Goal: Transaction & Acquisition: Purchase product/service

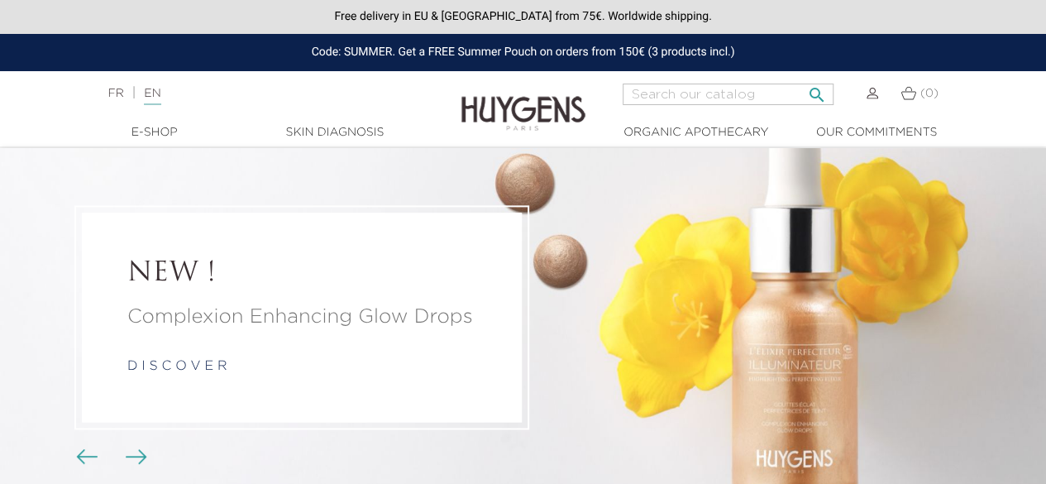
click at [741, 96] on input "Search" at bounding box center [728, 95] width 211 height 22
type input "shampoo"
click at [802, 79] on button " Search" at bounding box center [817, 90] width 30 height 22
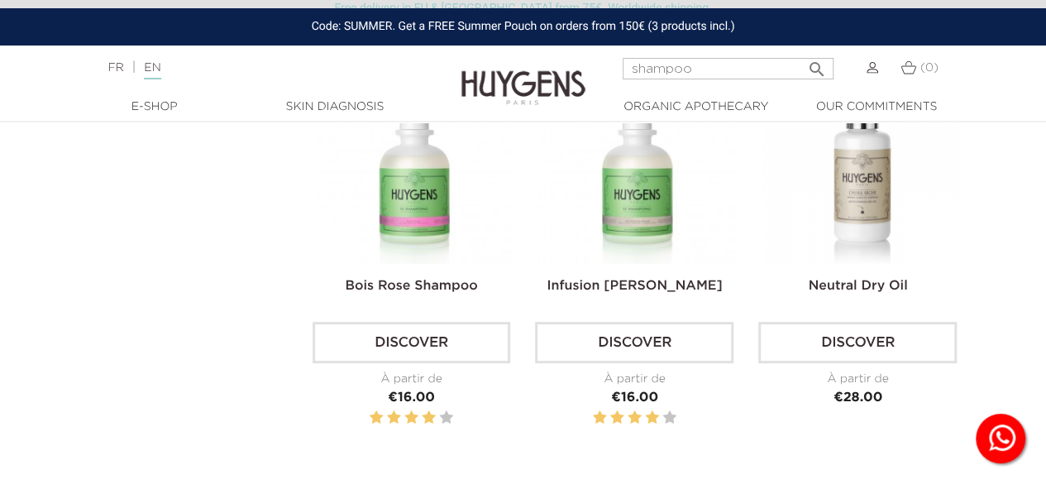
scroll to position [248, 0]
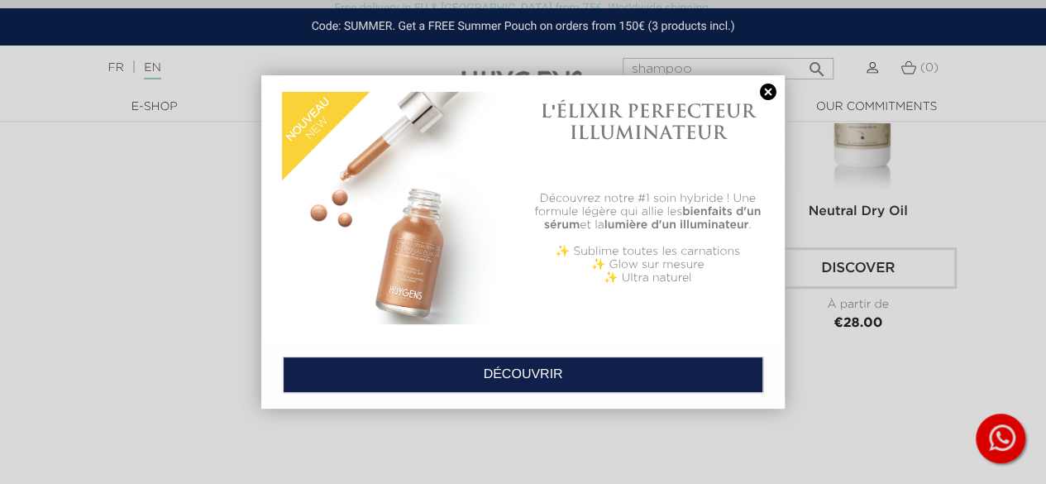
click at [771, 89] on link at bounding box center [768, 92] width 23 height 17
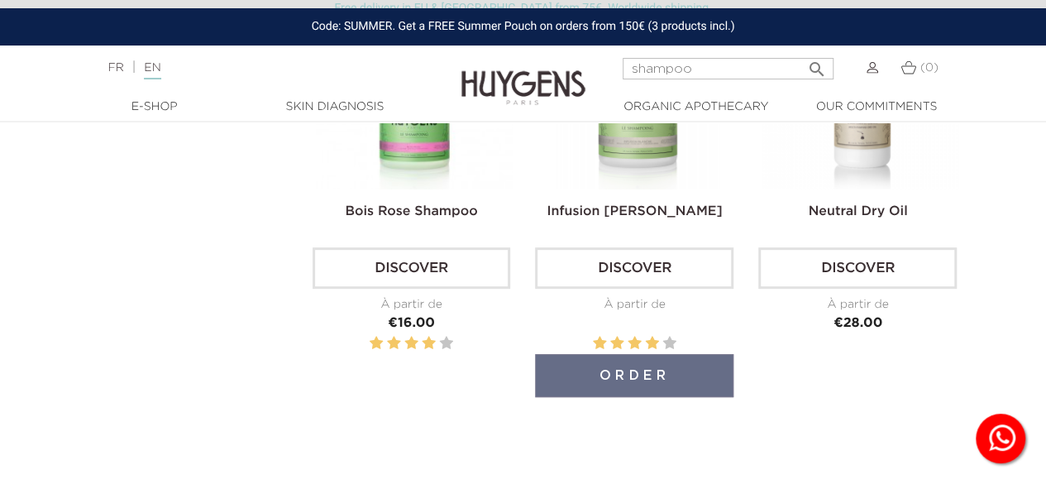
click at [650, 271] on link "Discover" at bounding box center [634, 267] width 199 height 41
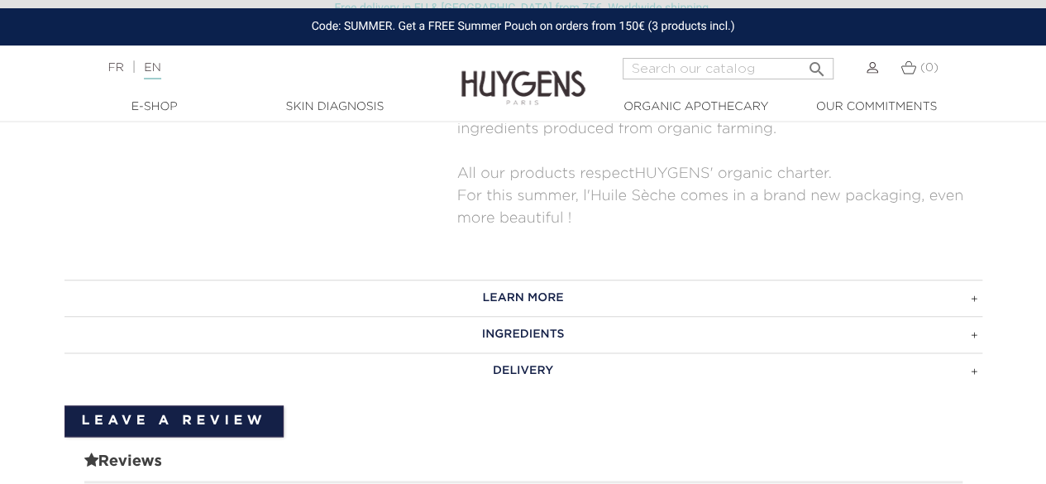
scroll to position [993, 0]
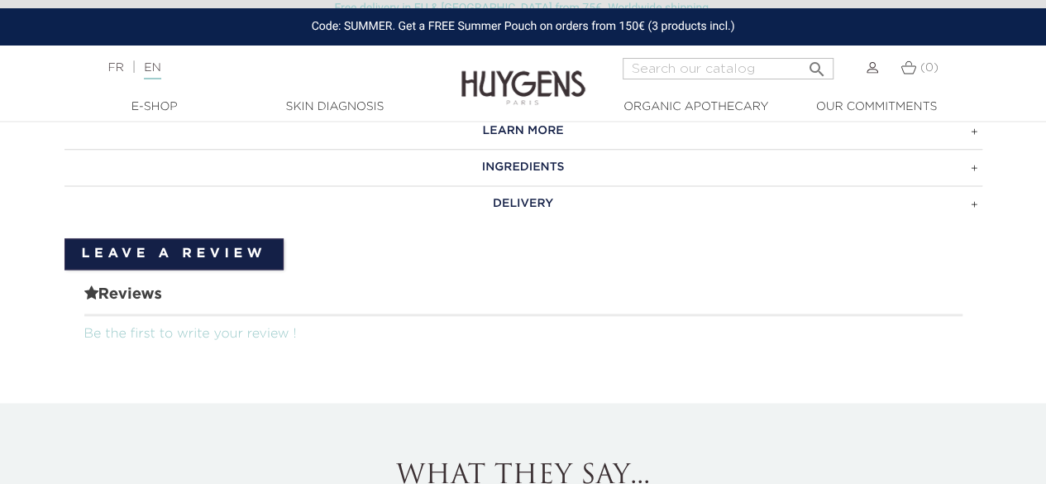
click at [548, 151] on h3 "INGREDIENTS" at bounding box center [524, 167] width 918 height 36
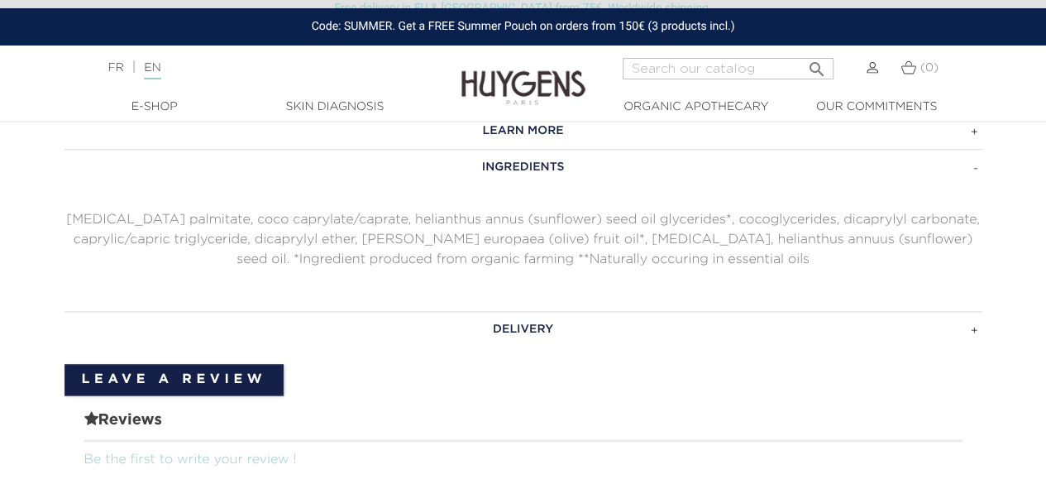
click at [550, 151] on h3 "INGREDIENTS" at bounding box center [524, 167] width 918 height 36
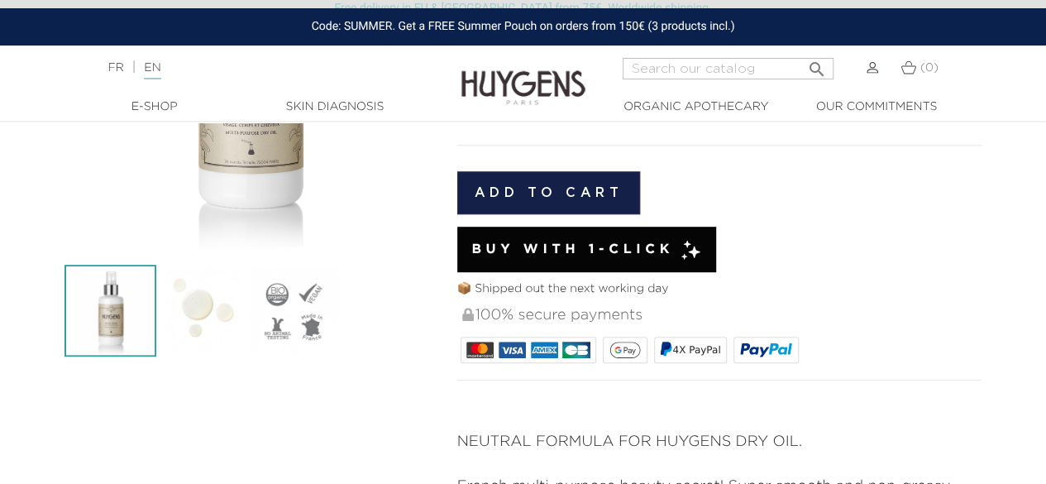
scroll to position [165, 0]
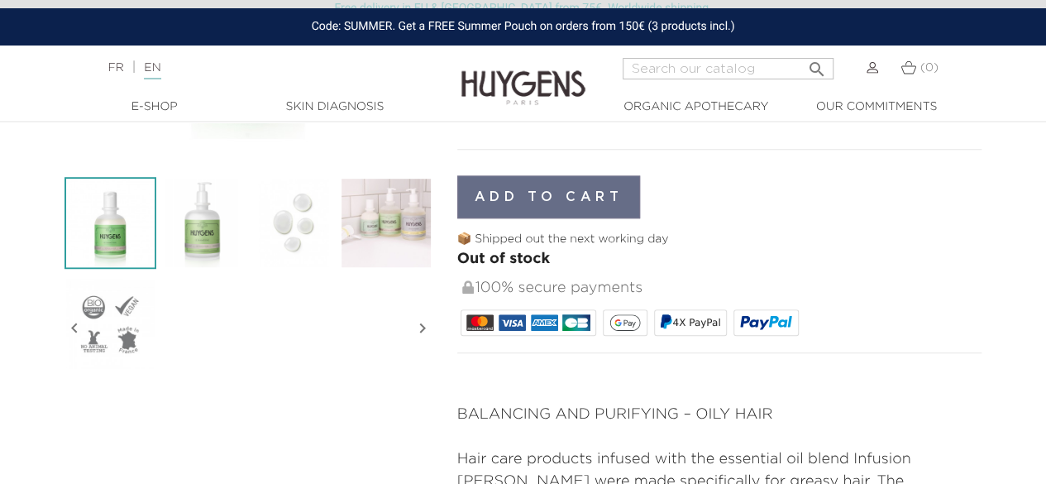
scroll to position [165, 0]
